Goal: Task Accomplishment & Management: Manage account settings

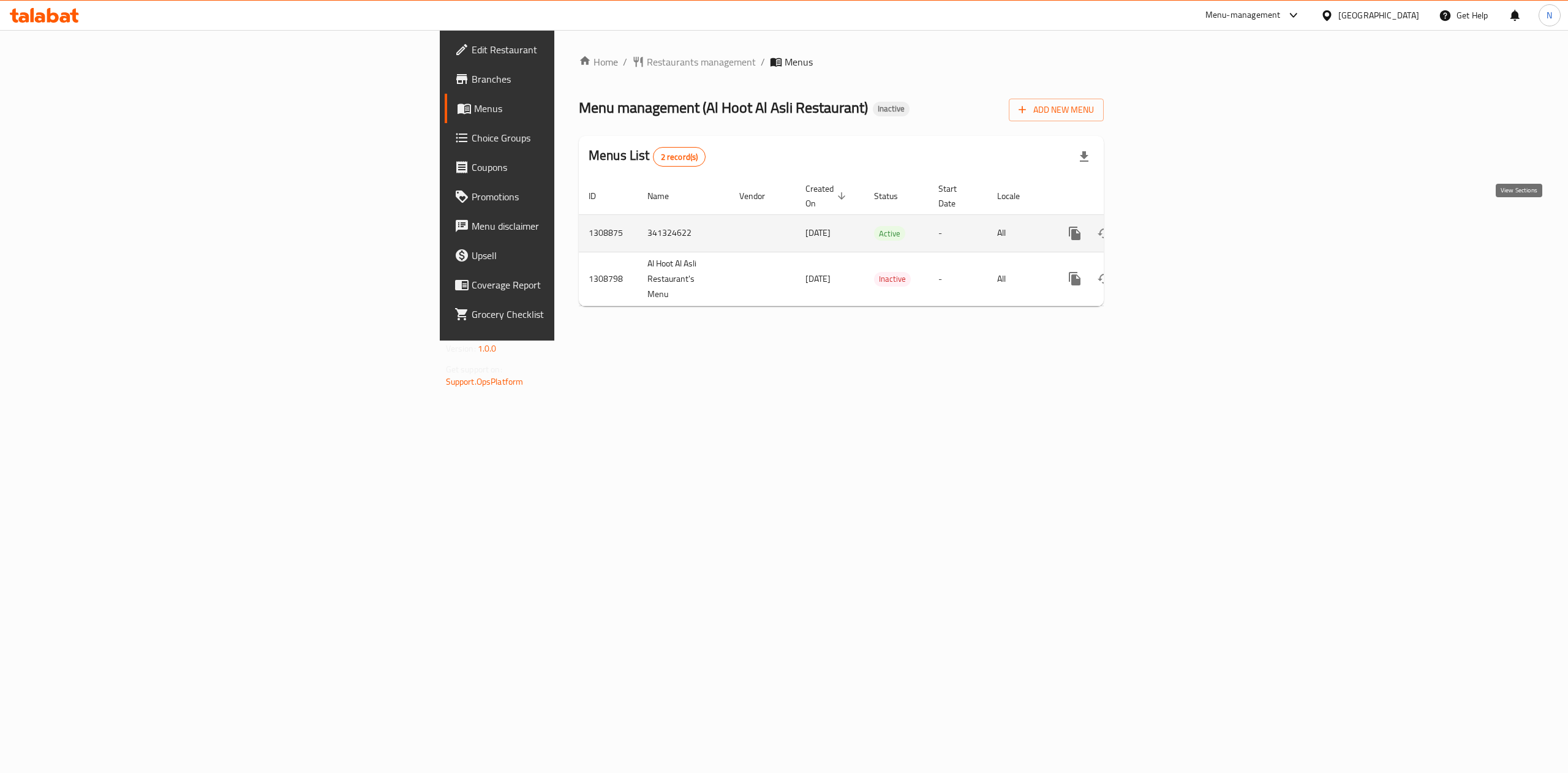
click at [1169, 228] on icon "enhanced table" at bounding box center [1164, 234] width 11 height 11
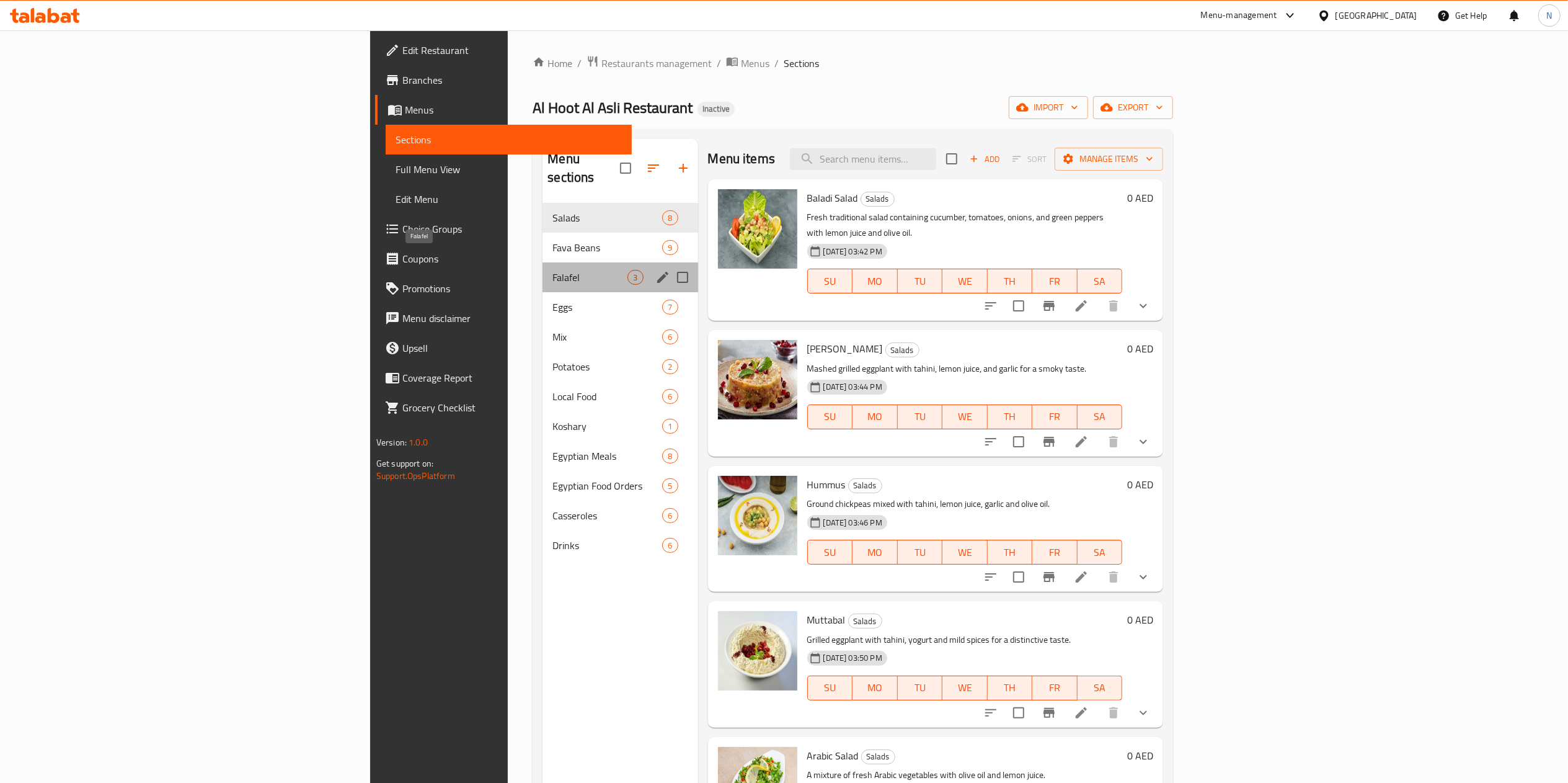
click at [552, 270] on span "Falafel" at bounding box center [590, 277] width 75 height 15
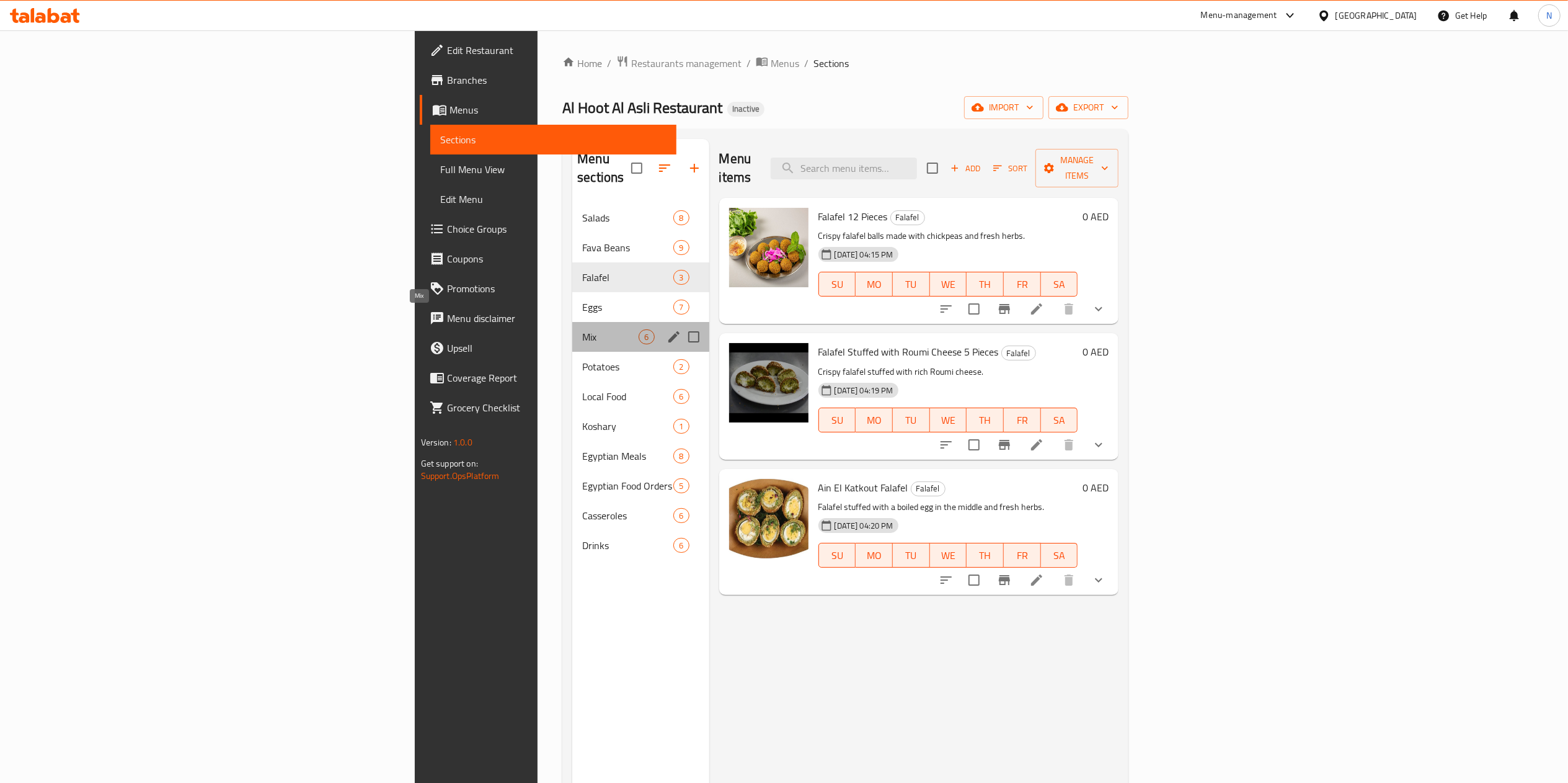
click at [582, 330] on span "Mix" at bounding box center [610, 337] width 56 height 15
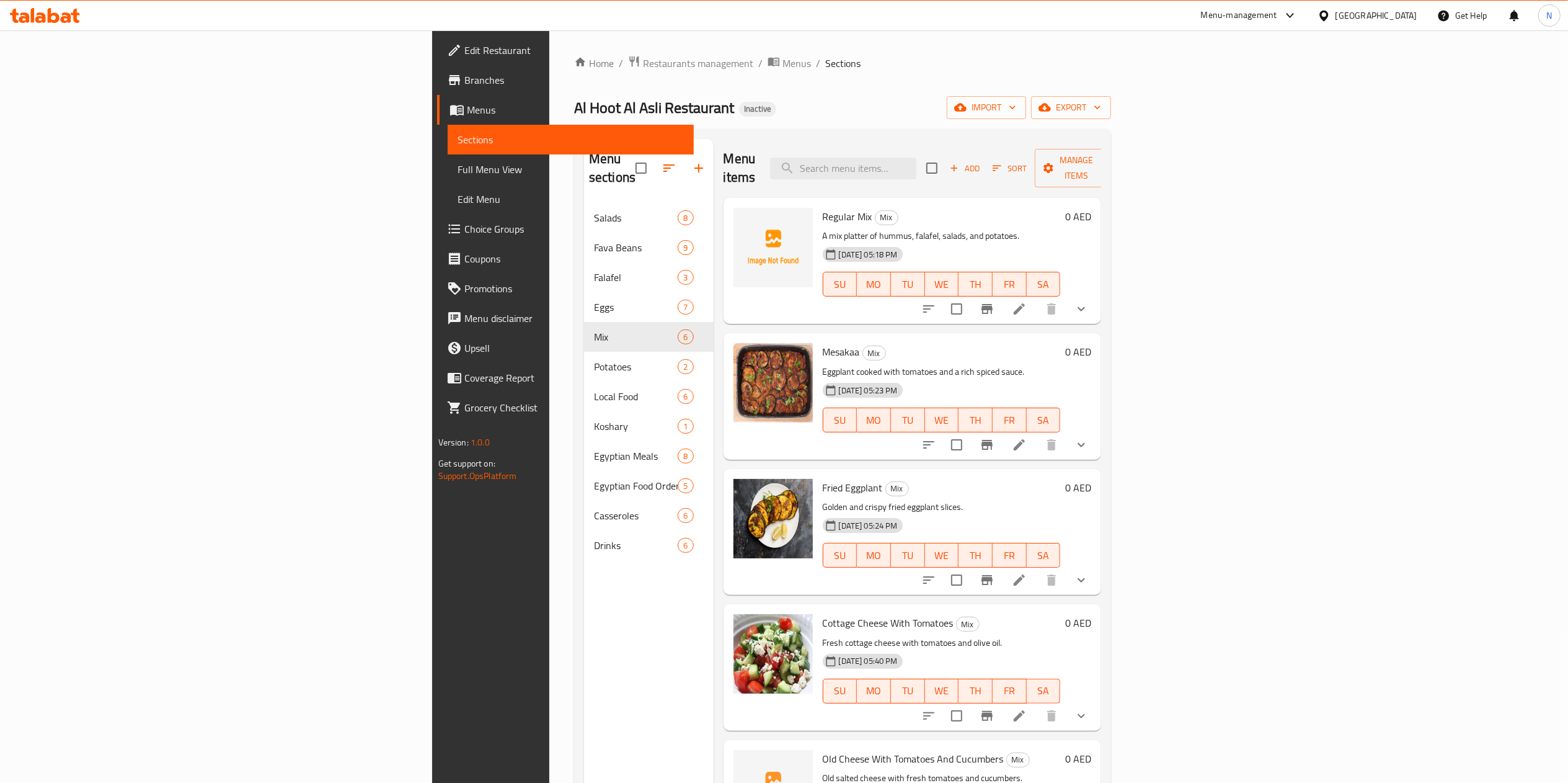
scroll to position [60, 0]
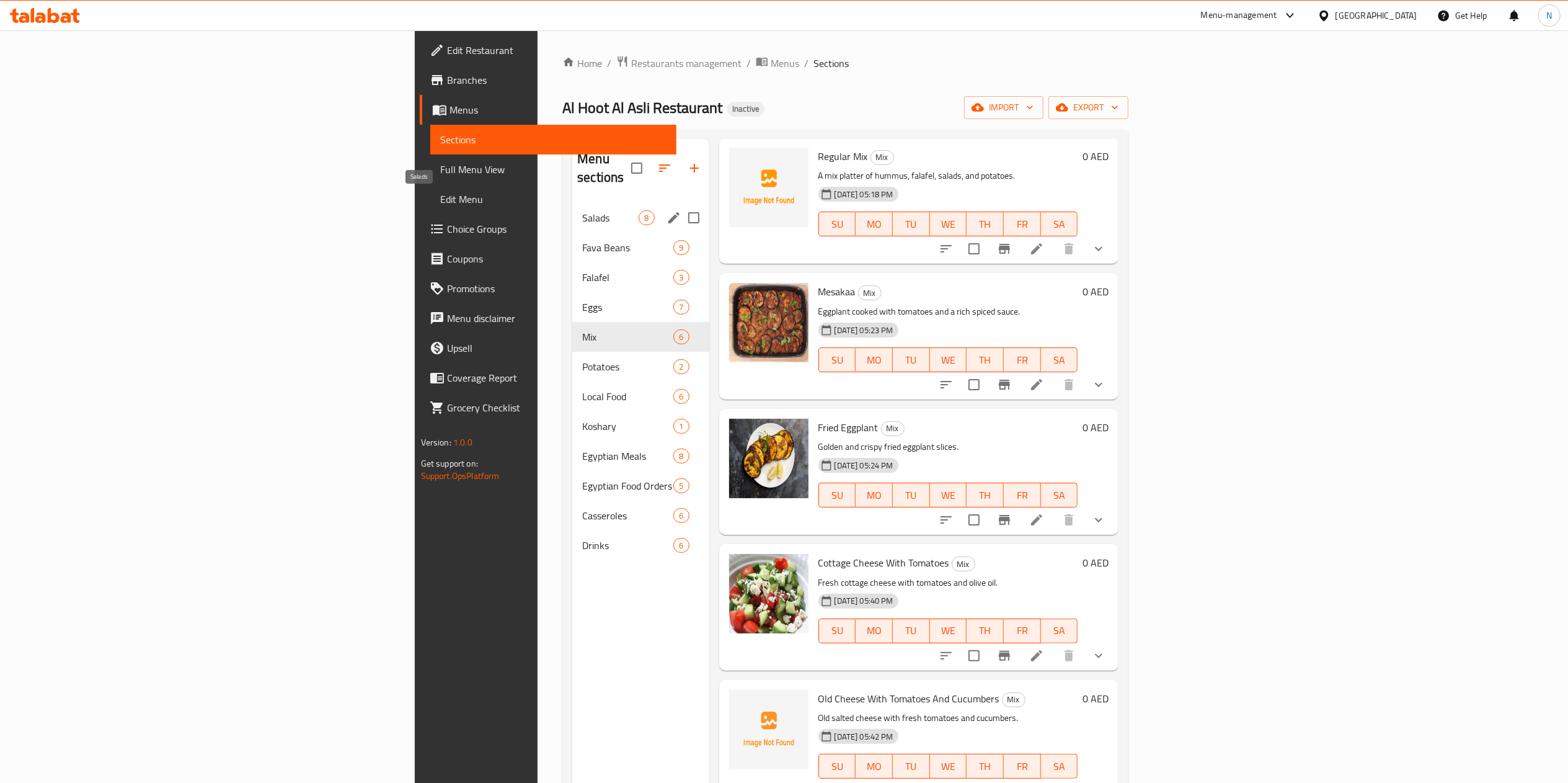
click at [582, 210] on span "Salads" at bounding box center [610, 217] width 56 height 15
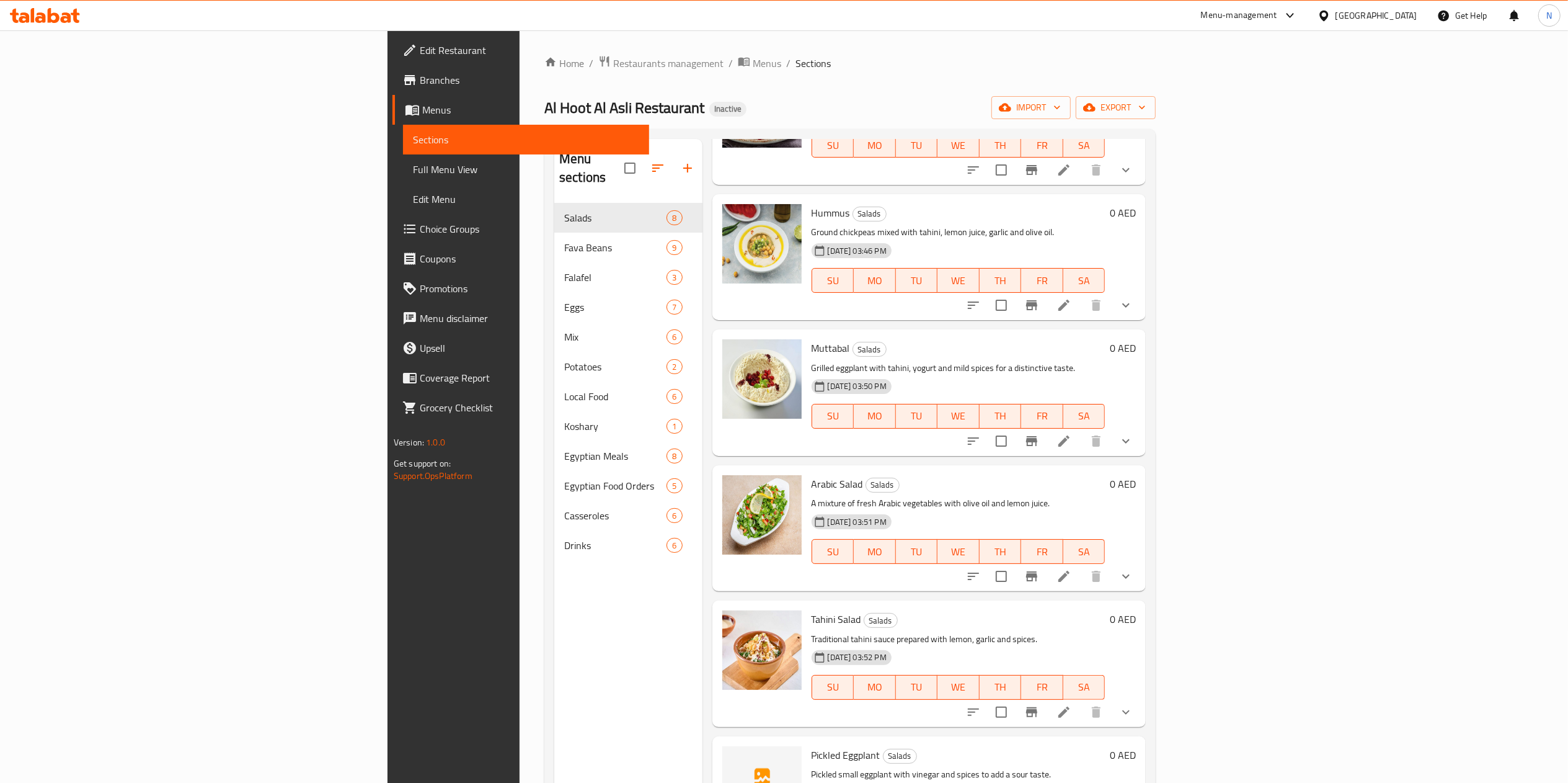
scroll to position [331, 0]
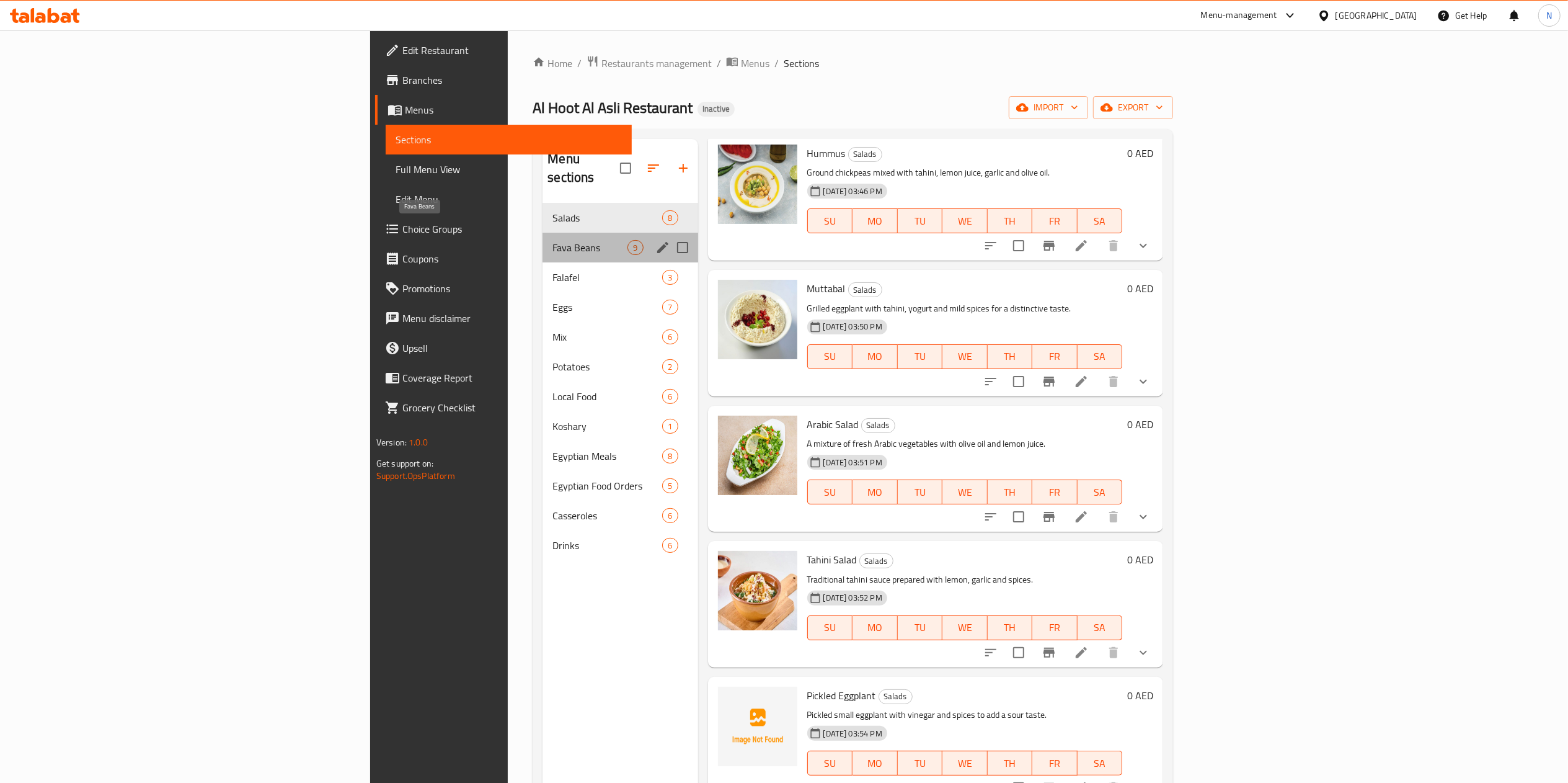
click at [552, 240] on span "Fava Beans" at bounding box center [590, 248] width 75 height 15
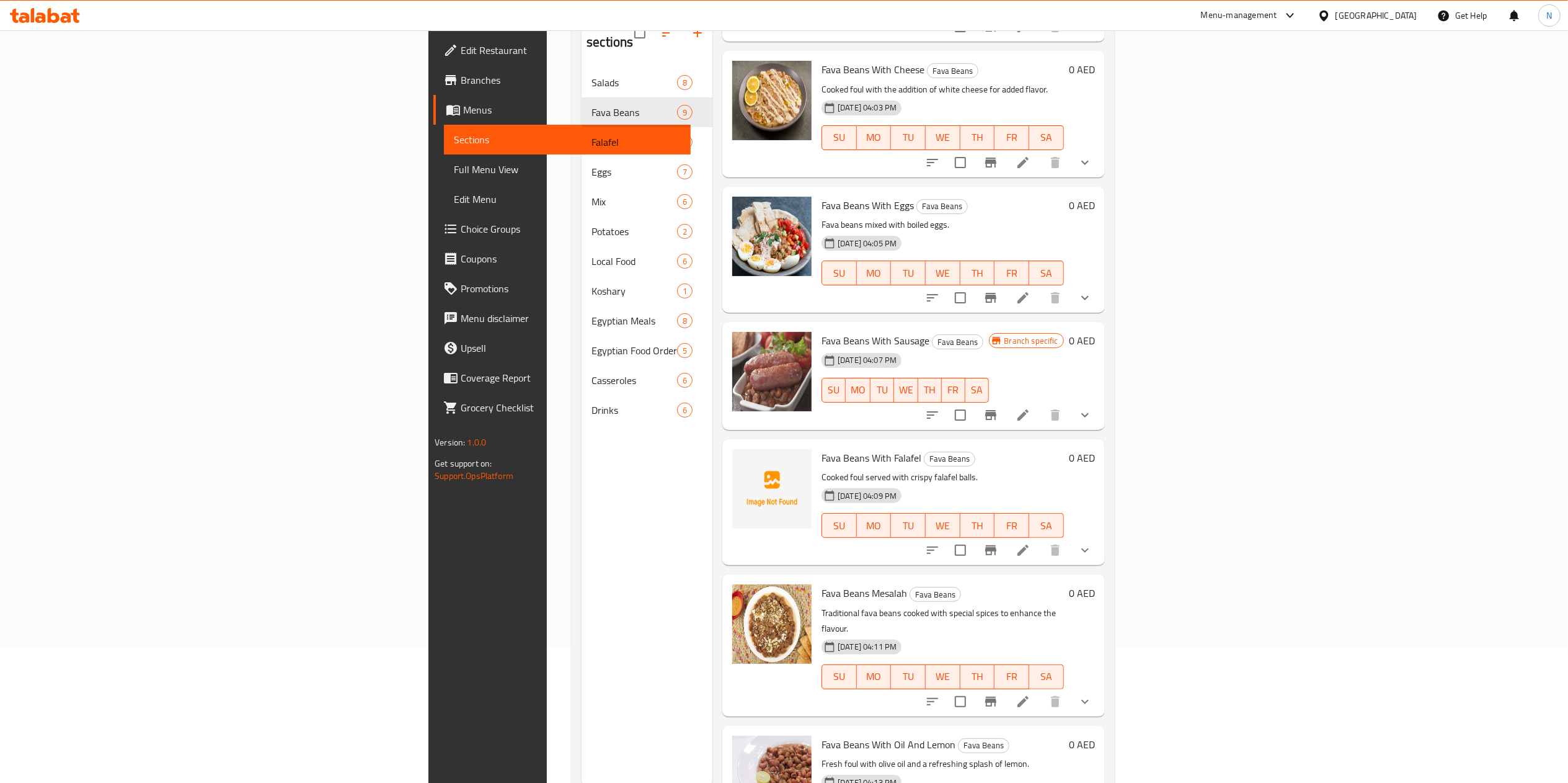
scroll to position [174, 0]
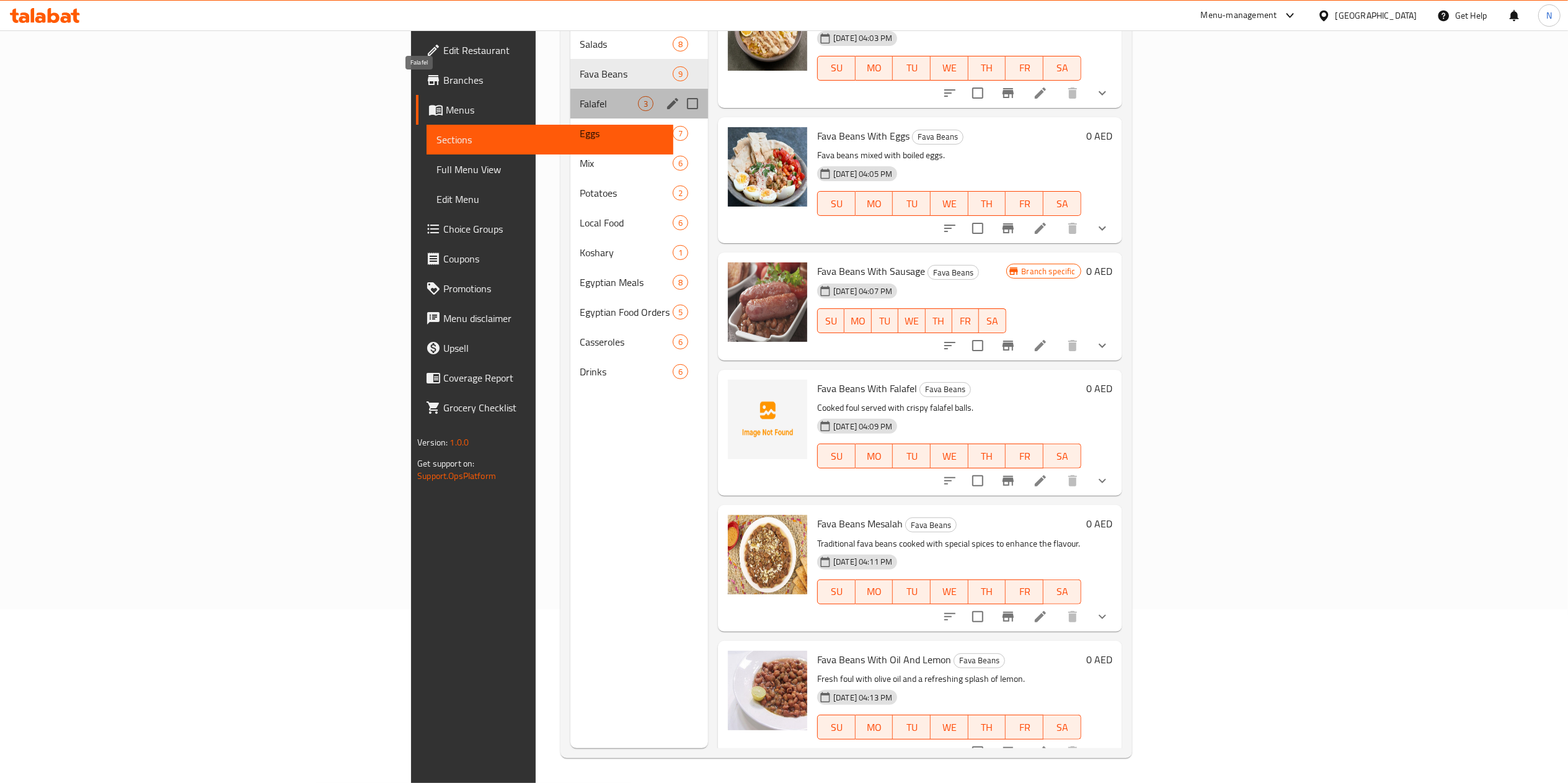
click at [580, 96] on span "Falafel" at bounding box center [609, 104] width 58 height 15
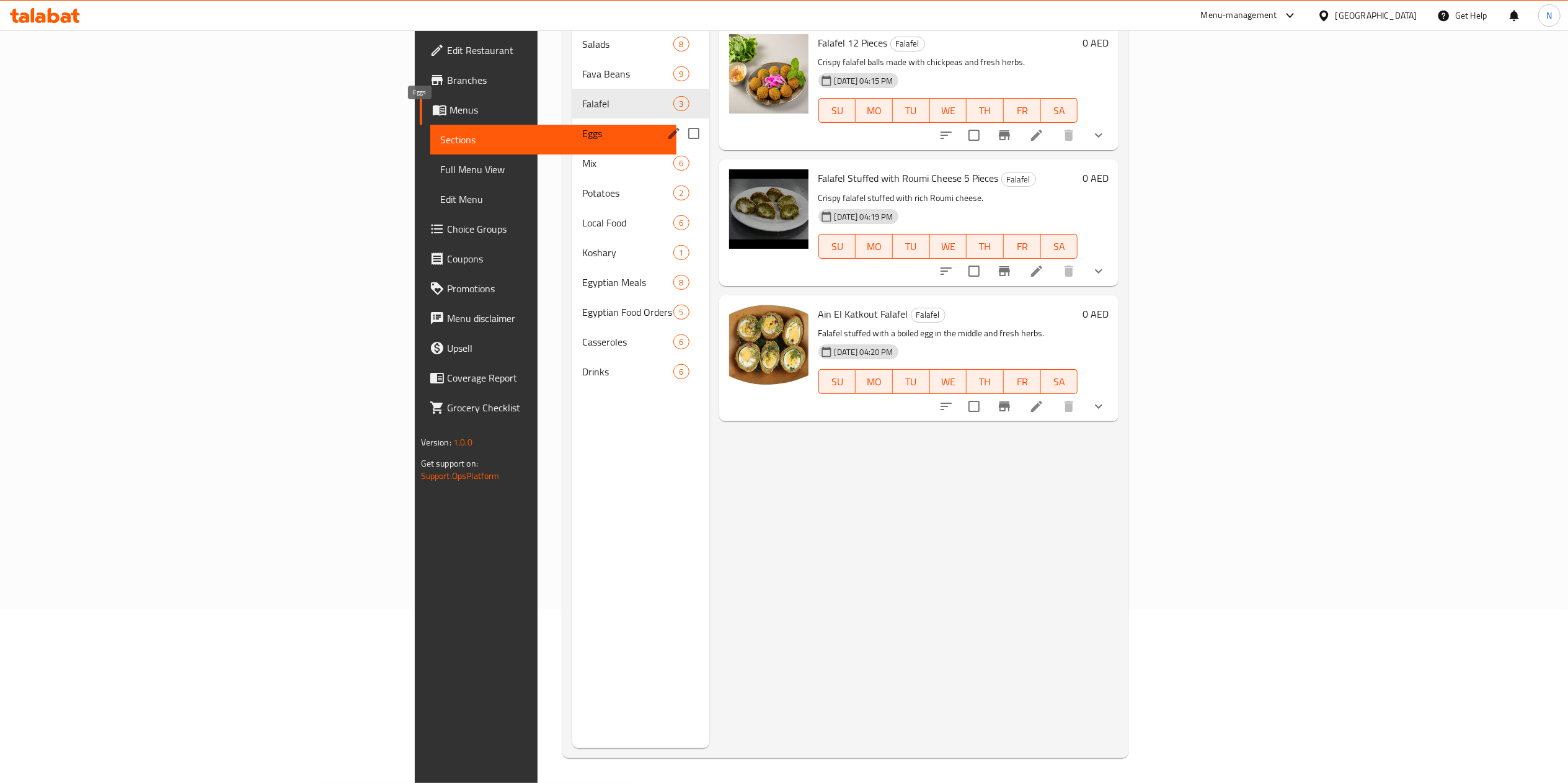
click at [582, 126] on span "Eggs" at bounding box center [610, 133] width 56 height 15
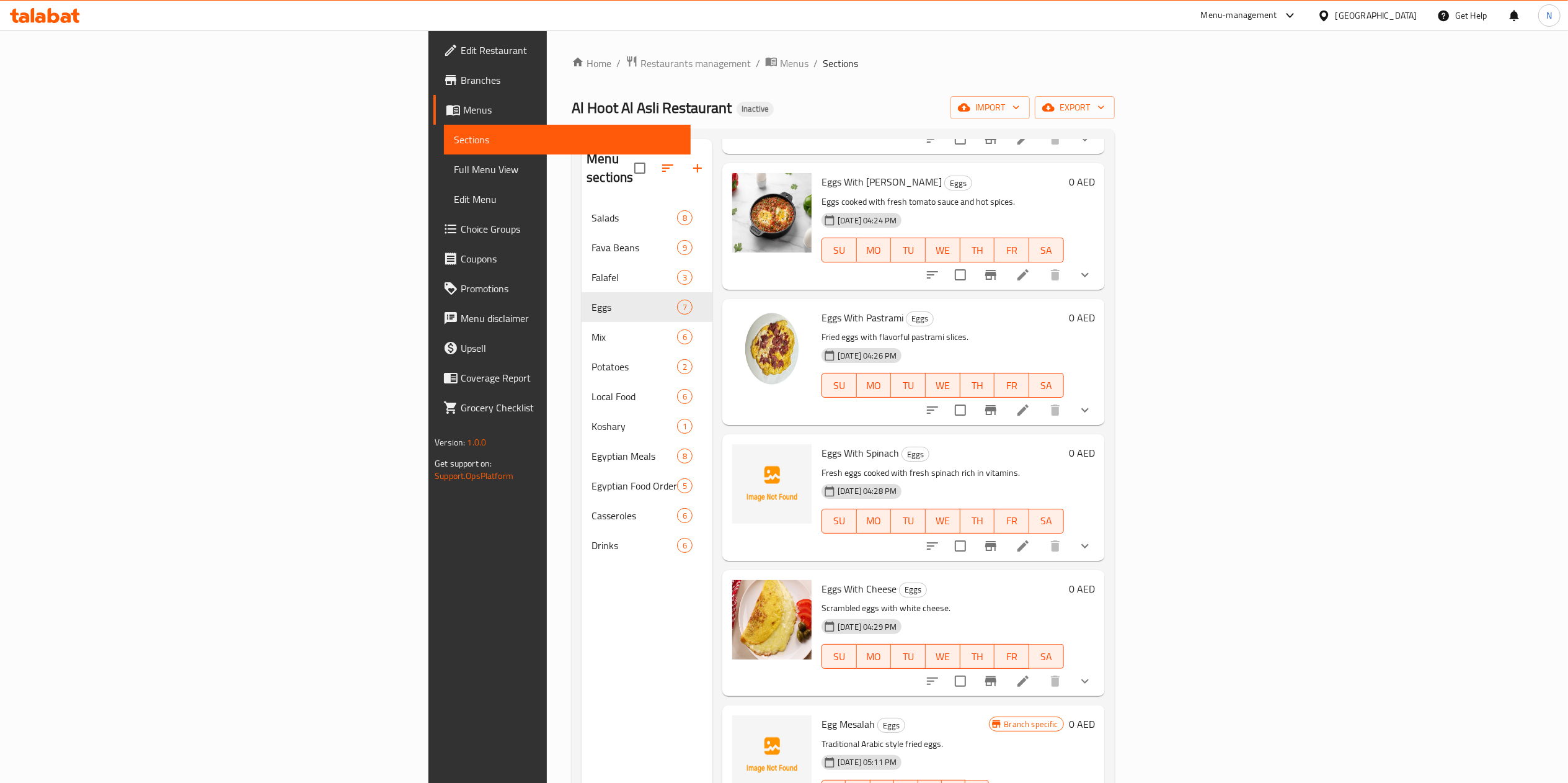
scroll to position [196, 0]
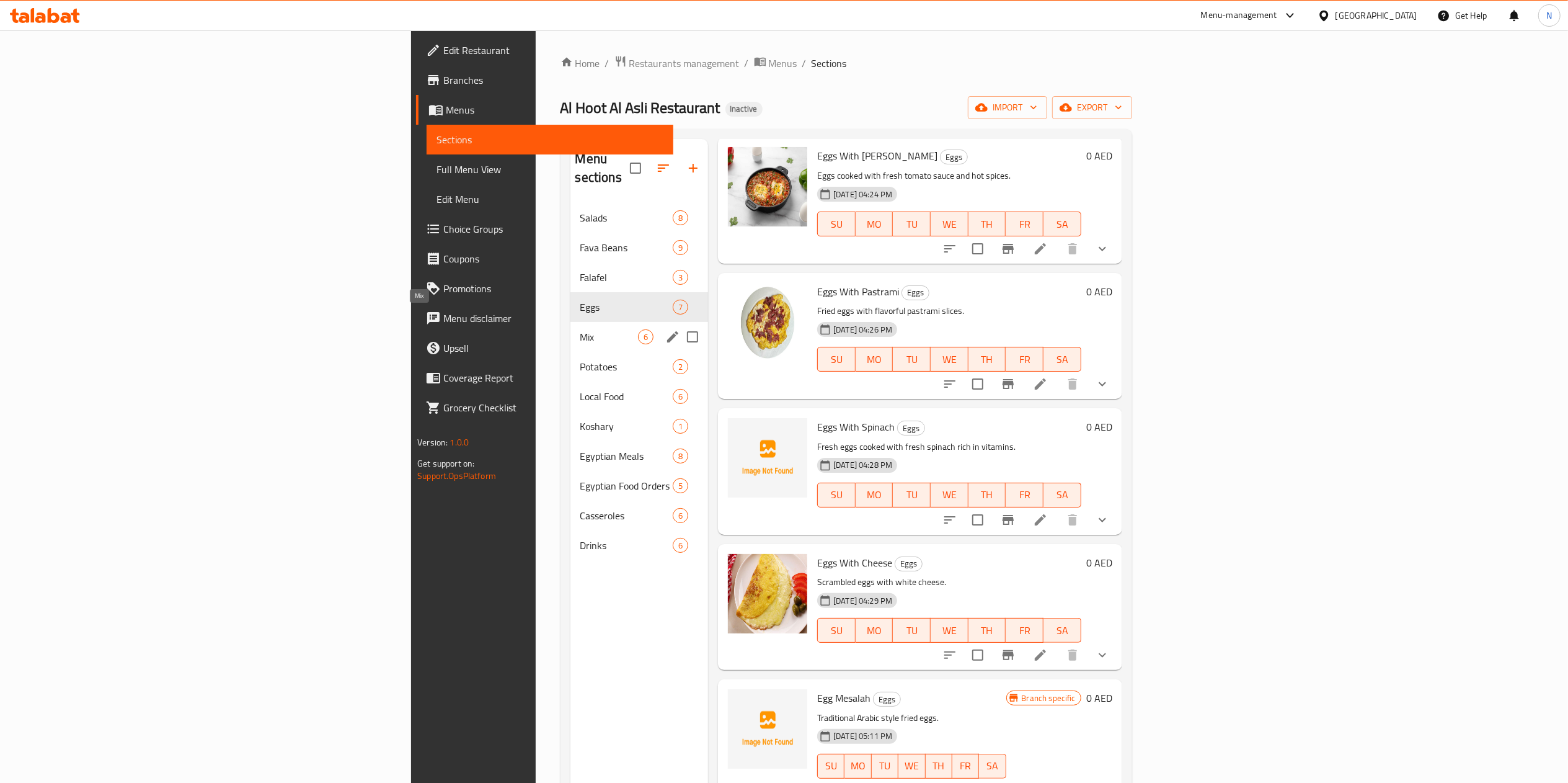
click at [580, 330] on span "Mix" at bounding box center [609, 337] width 58 height 15
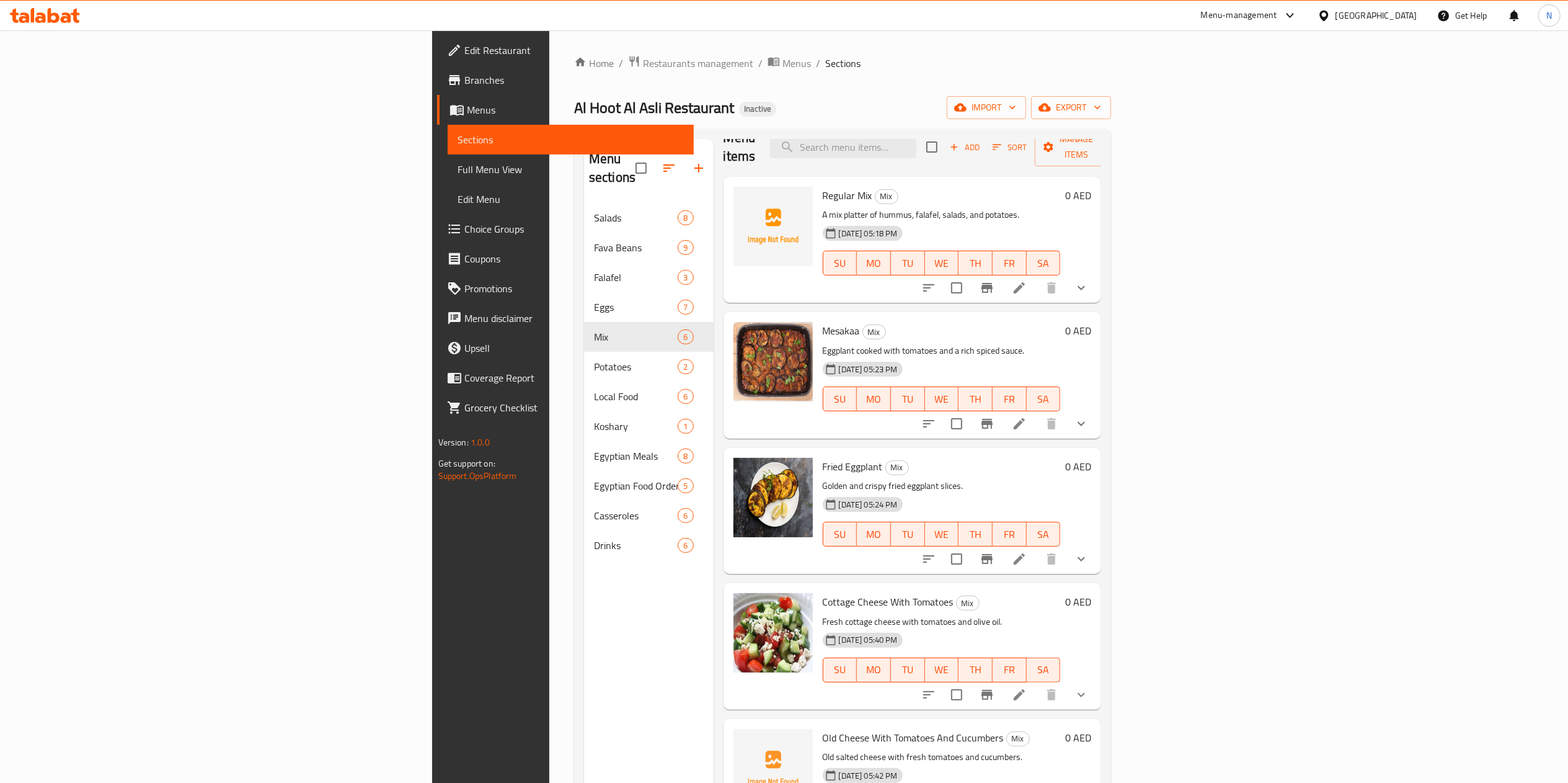
scroll to position [60, 0]
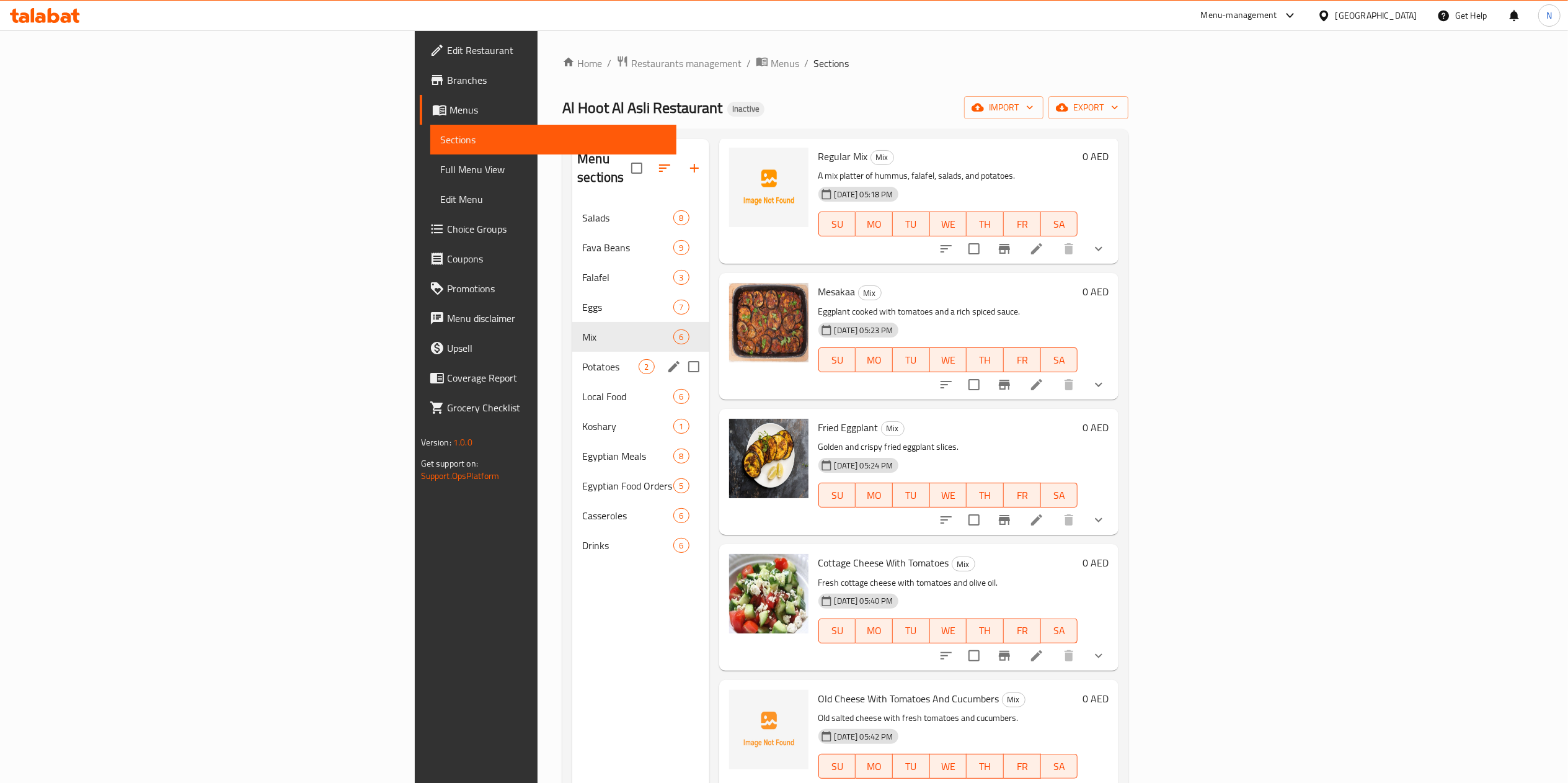
click at [572, 362] on div "Potatoes 2" at bounding box center [640, 366] width 137 height 30
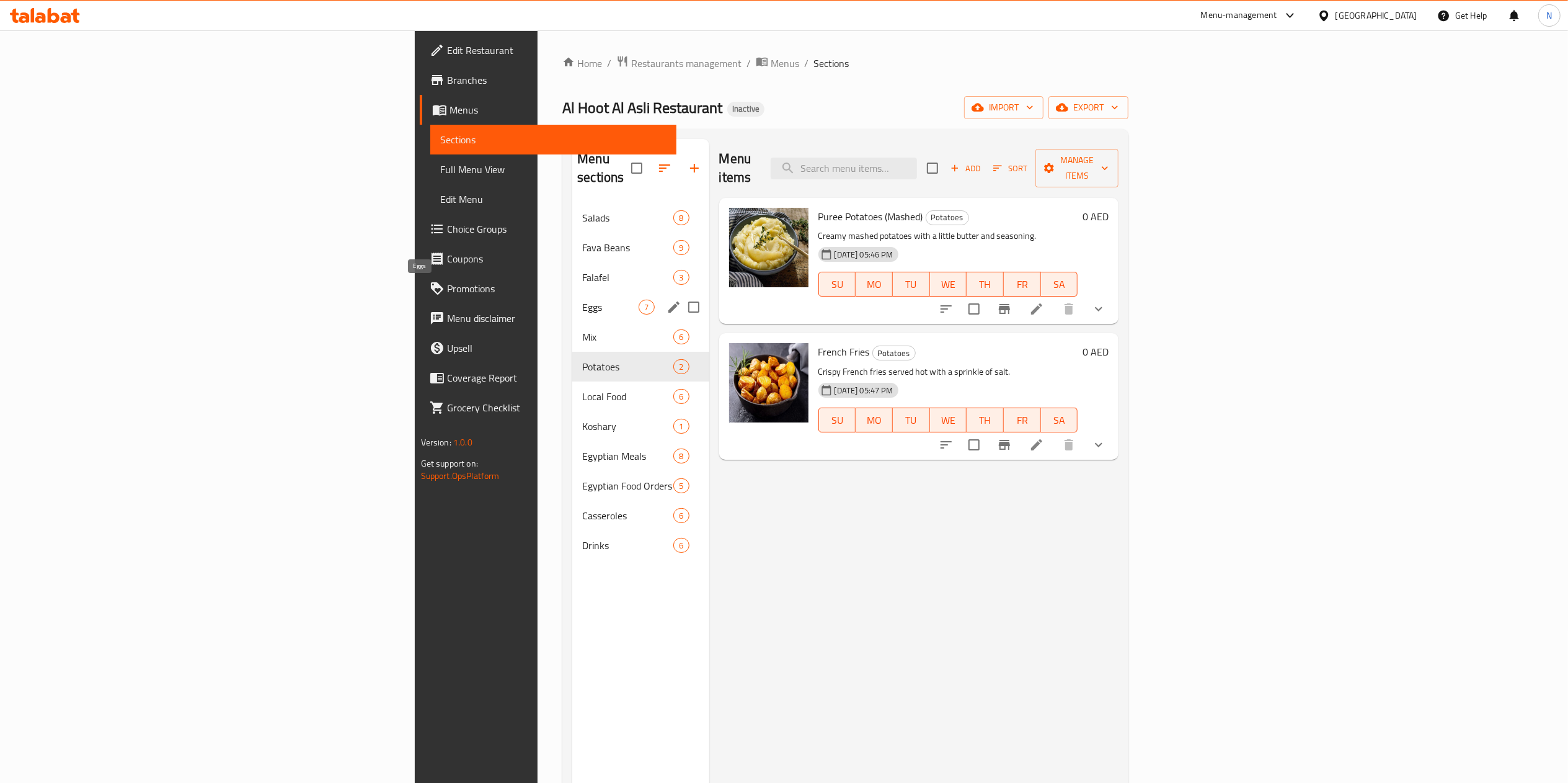
click at [582, 299] on span "Eggs" at bounding box center [610, 307] width 56 height 15
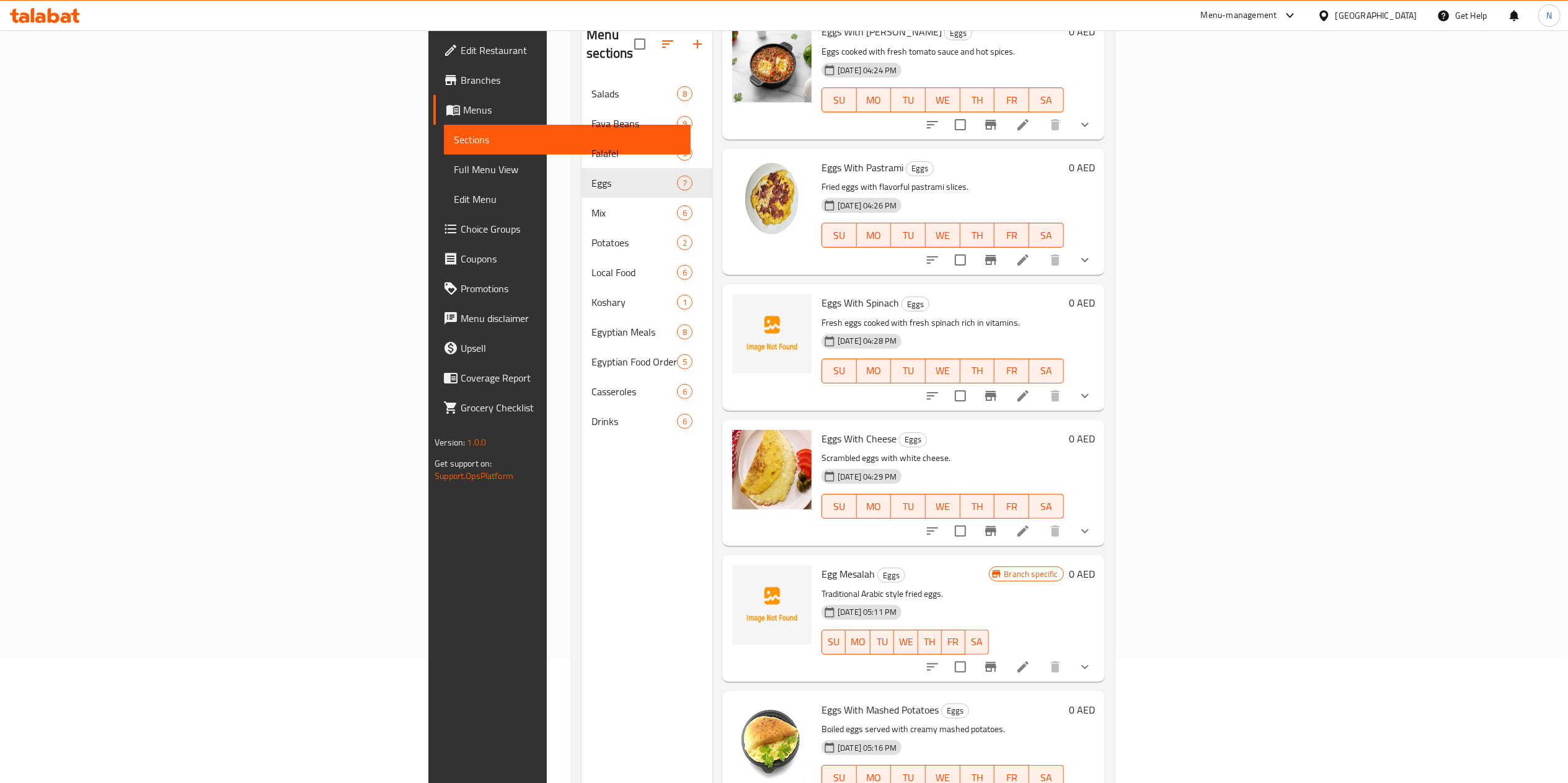
scroll to position [174, 0]
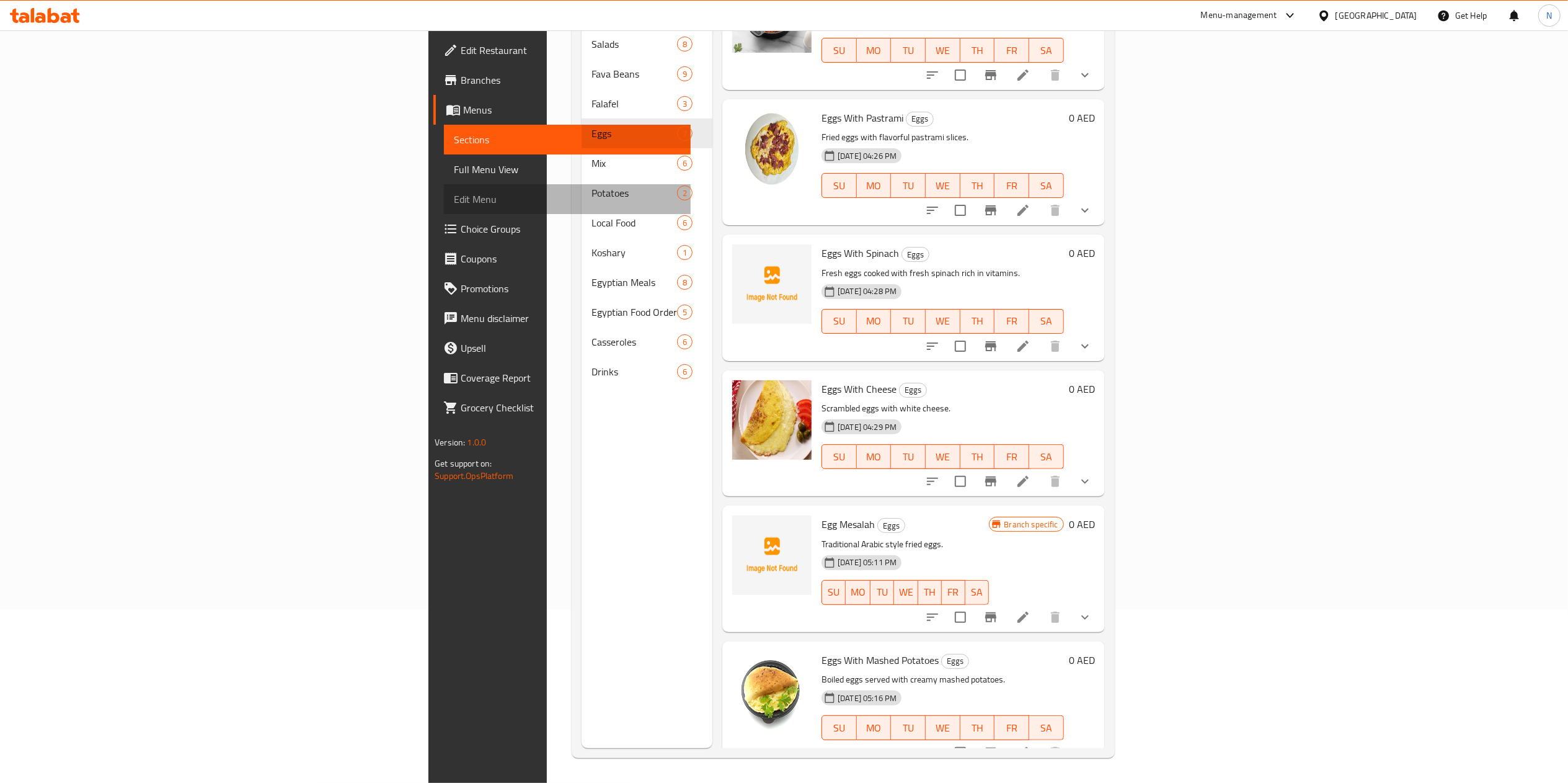
click at [454, 193] on span "Edit Menu" at bounding box center [567, 199] width 227 height 15
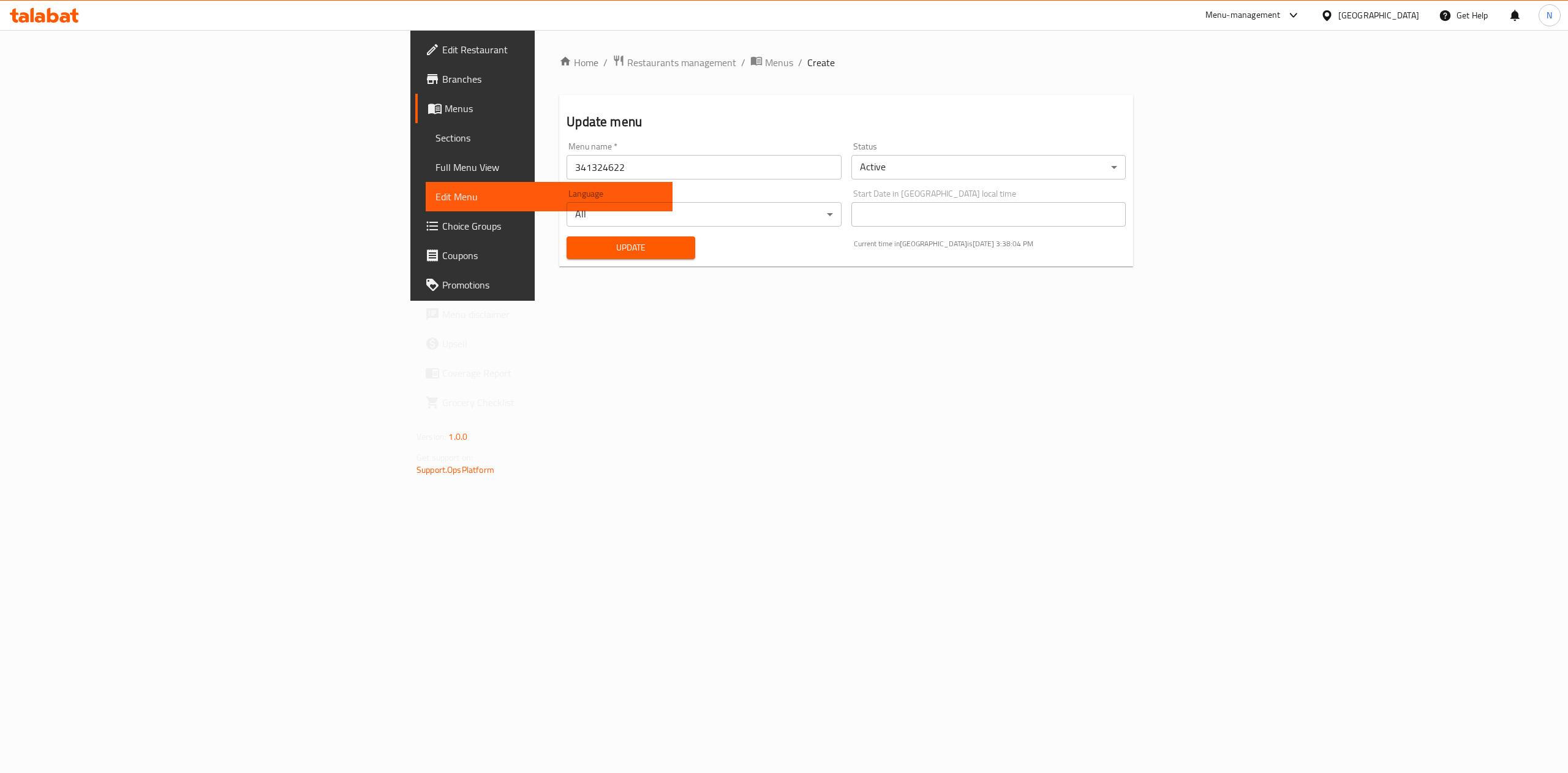
click at [436, 171] on span "Full Menu View" at bounding box center [549, 167] width 227 height 15
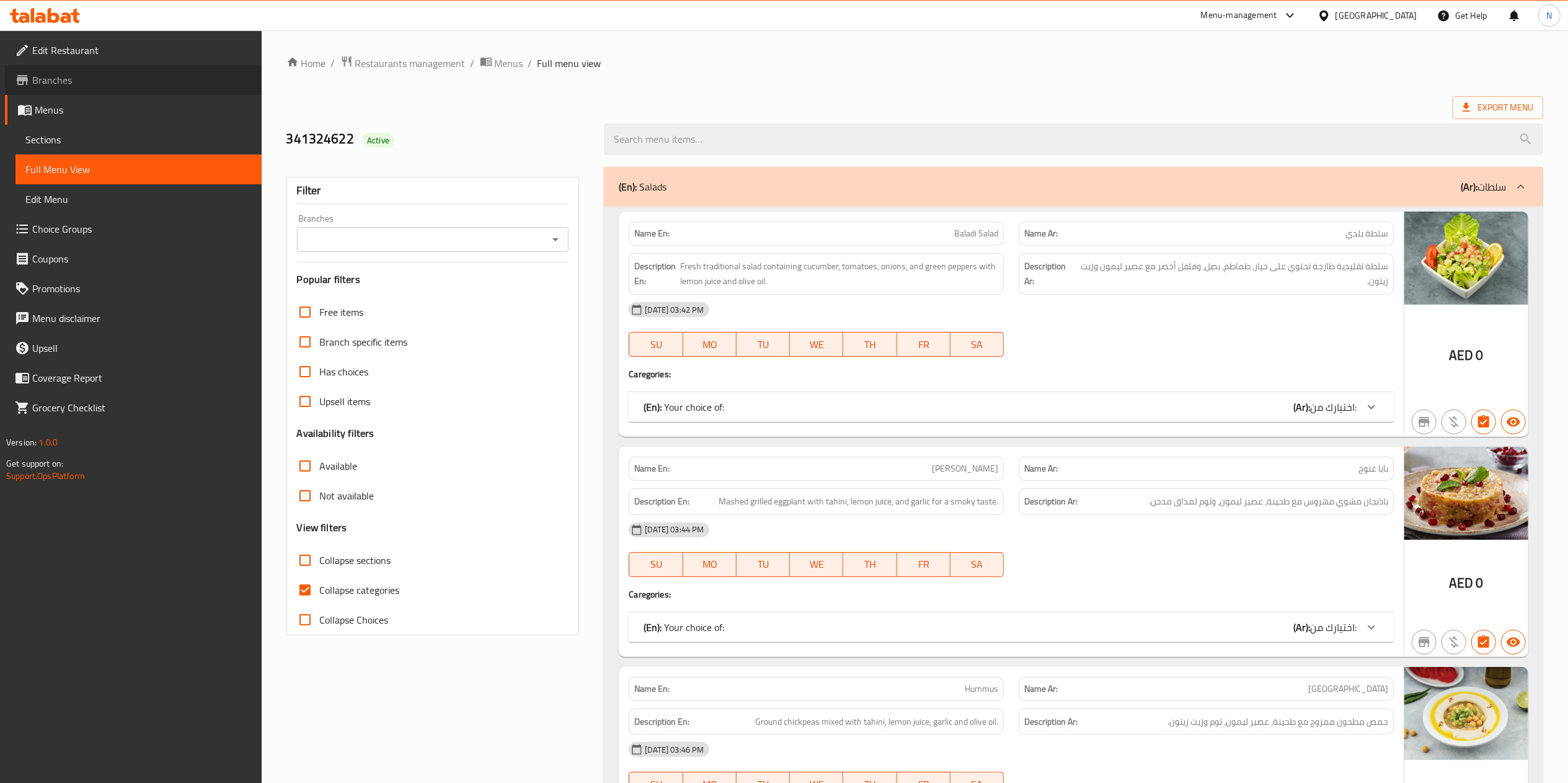
click at [60, 74] on span "Branches" at bounding box center [142, 80] width 219 height 15
